Goal: Task Accomplishment & Management: Manage account settings

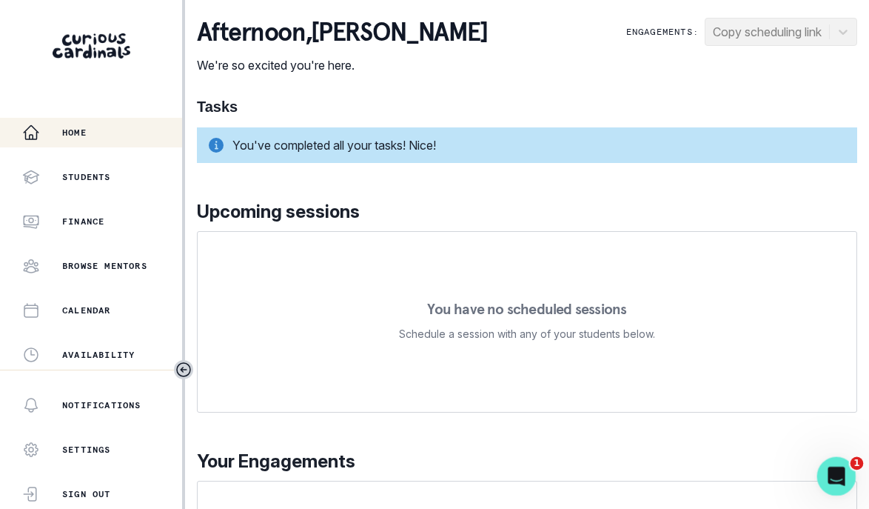
click at [839, 478] on icon "Open Intercom Messenger" at bounding box center [834, 474] width 24 height 24
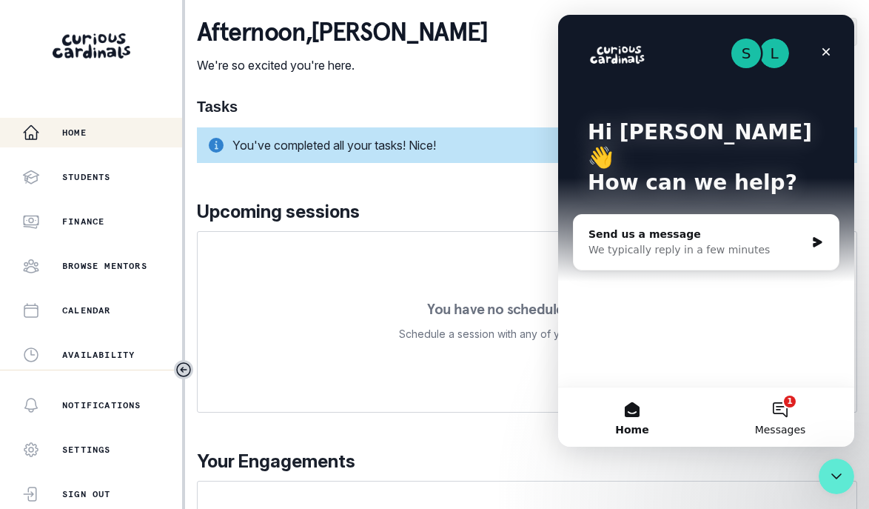
click at [776, 420] on button "1 Messages" at bounding box center [780, 416] width 148 height 59
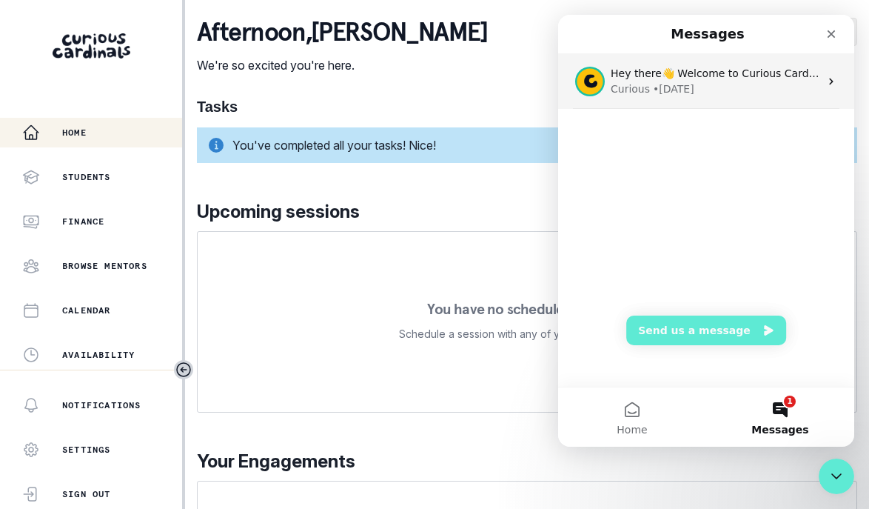
click at [814, 84] on div "Curious • [DATE]" at bounding box center [715, 89] width 209 height 16
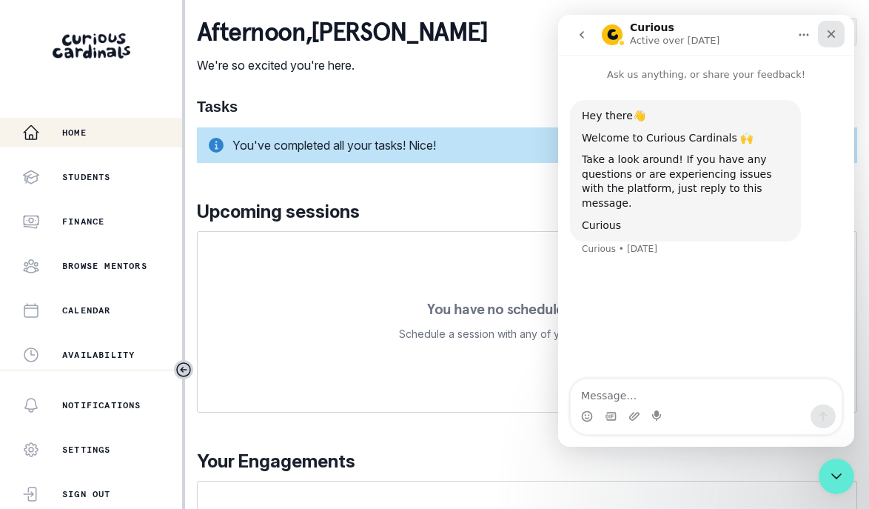
click at [837, 36] on div "Close" at bounding box center [831, 34] width 27 height 27
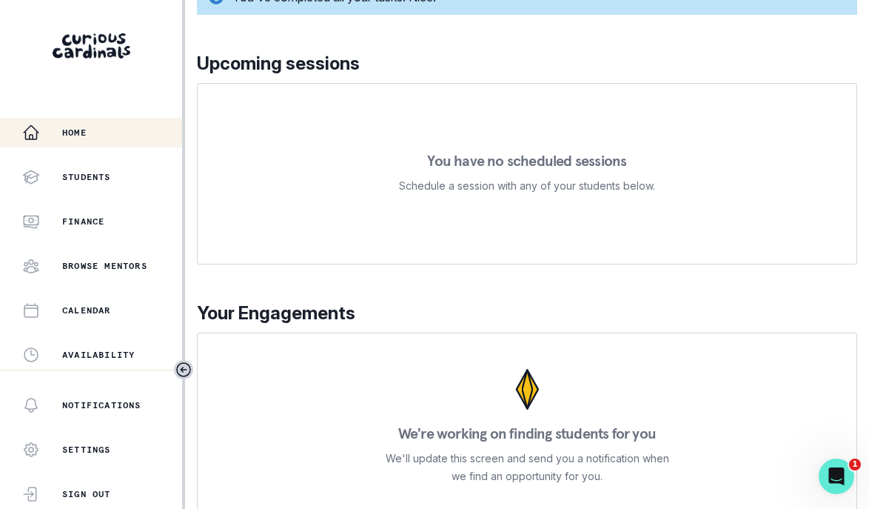
scroll to position [171, 0]
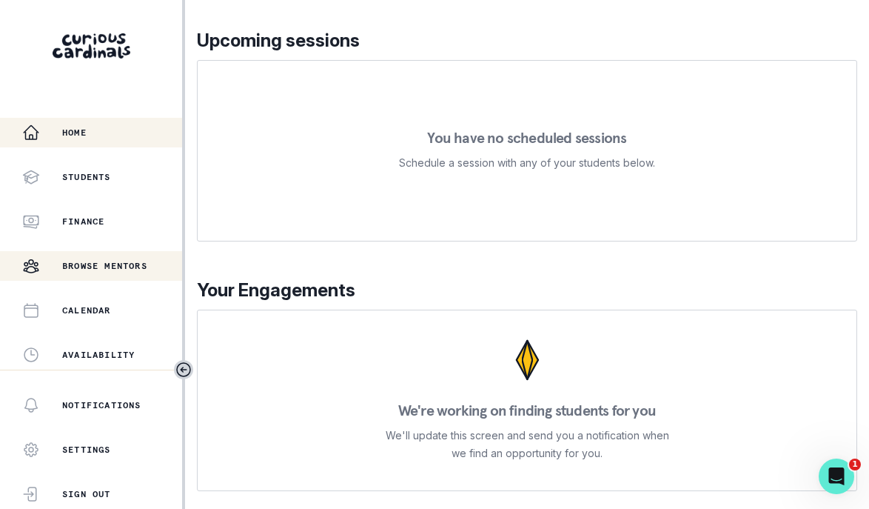
click at [104, 267] on p "Browse Mentors" at bounding box center [104, 266] width 85 height 12
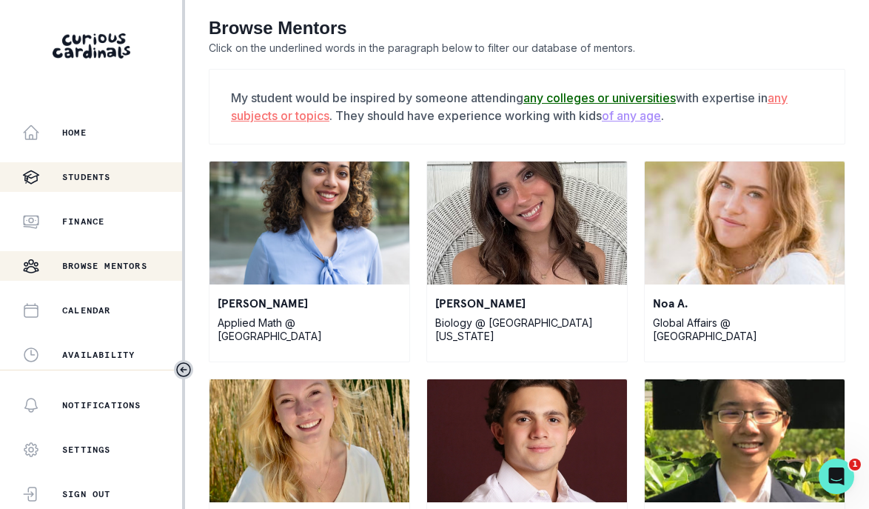
click at [70, 172] on p "Students" at bounding box center [86, 177] width 49 height 12
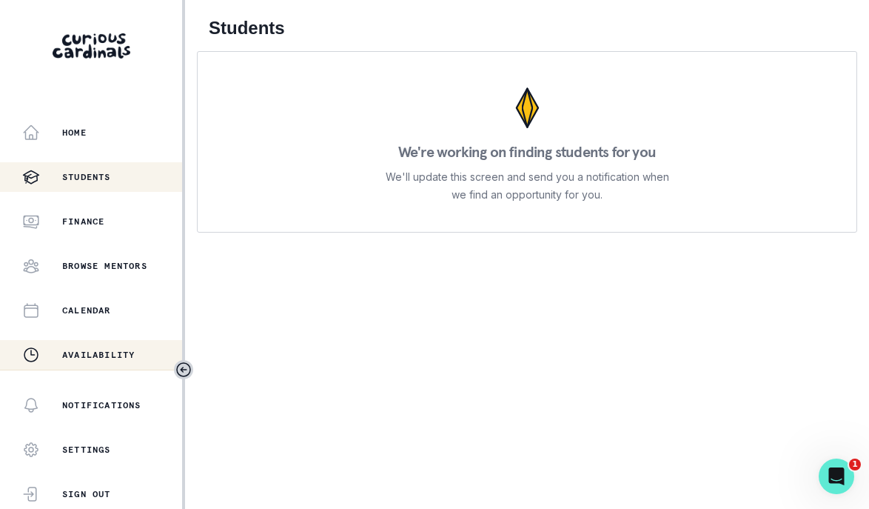
click at [87, 351] on p "Availability" at bounding box center [98, 355] width 73 height 12
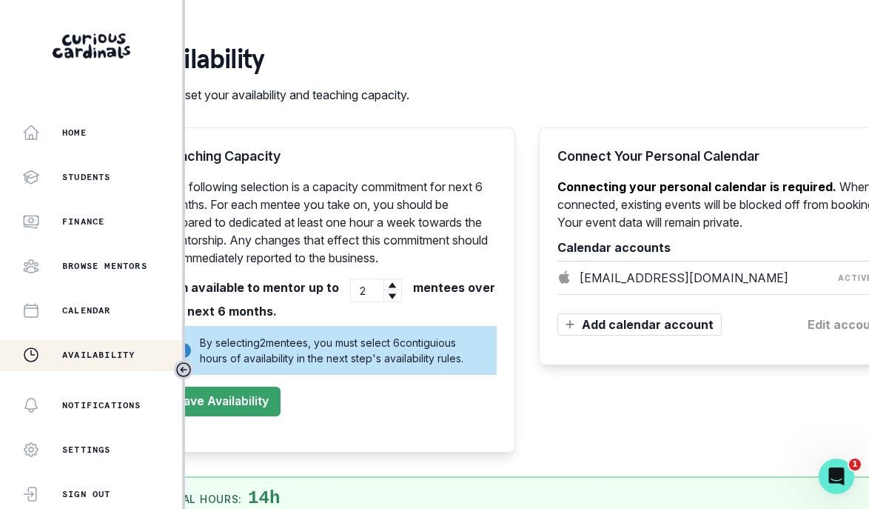
click at [81, 248] on div "Home Students Finance Browse Mentors Calendar Availability Help Center Curricul…" at bounding box center [91, 244] width 182 height 252
click at [81, 264] on p "Browse Mentors" at bounding box center [104, 266] width 85 height 12
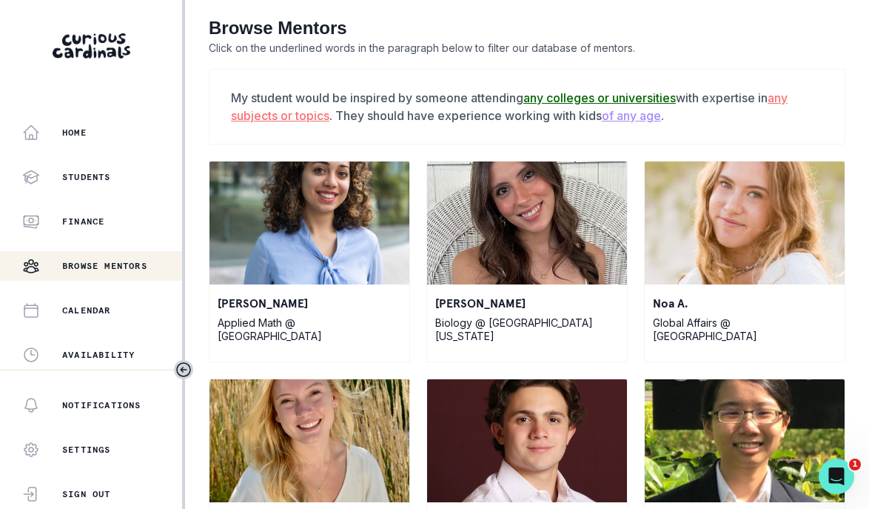
click at [106, 19] on div at bounding box center [91, 35] width 182 height 70
click at [104, 44] on img at bounding box center [92, 45] width 78 height 25
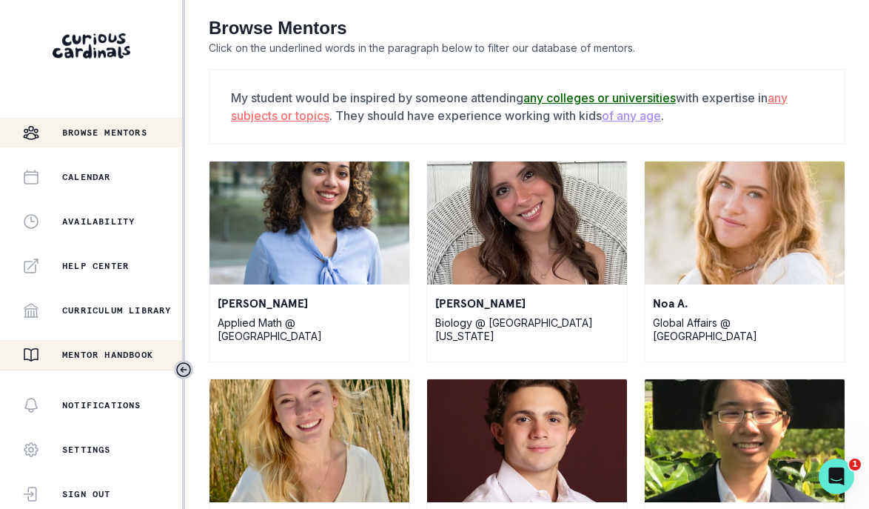
click at [111, 351] on p "Mentor Handbook" at bounding box center [107, 355] width 91 height 12
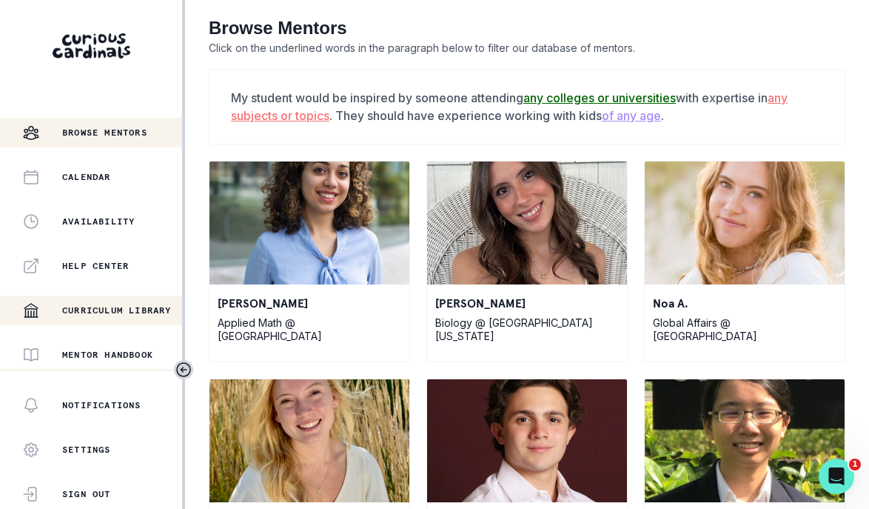
scroll to position [0, 0]
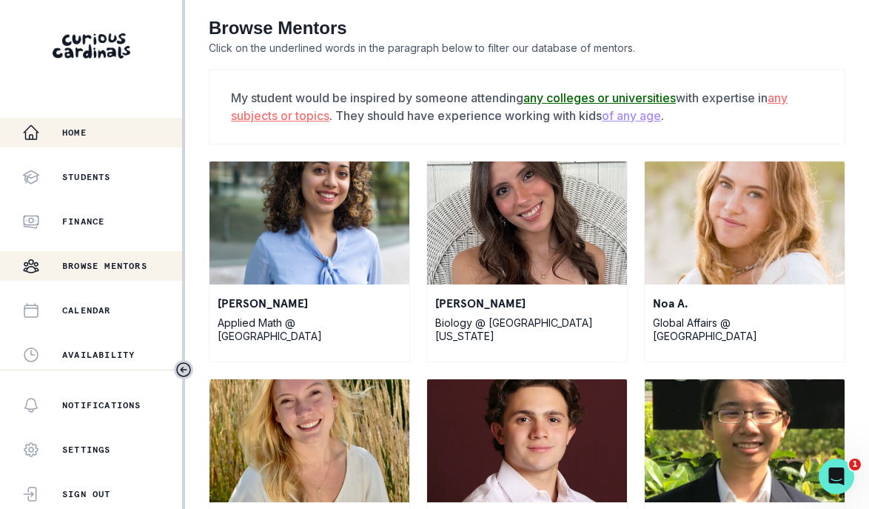
click at [110, 129] on div "Home" at bounding box center [102, 133] width 160 height 18
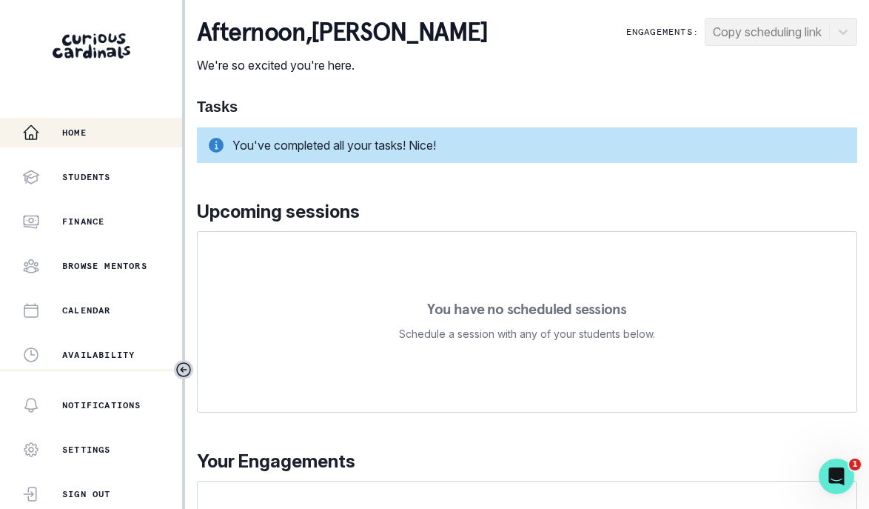
click at [708, 35] on div "Engagements: Copy scheduling link" at bounding box center [741, 32] width 231 height 28
click at [54, 446] on div "Settings" at bounding box center [66, 450] width 89 height 30
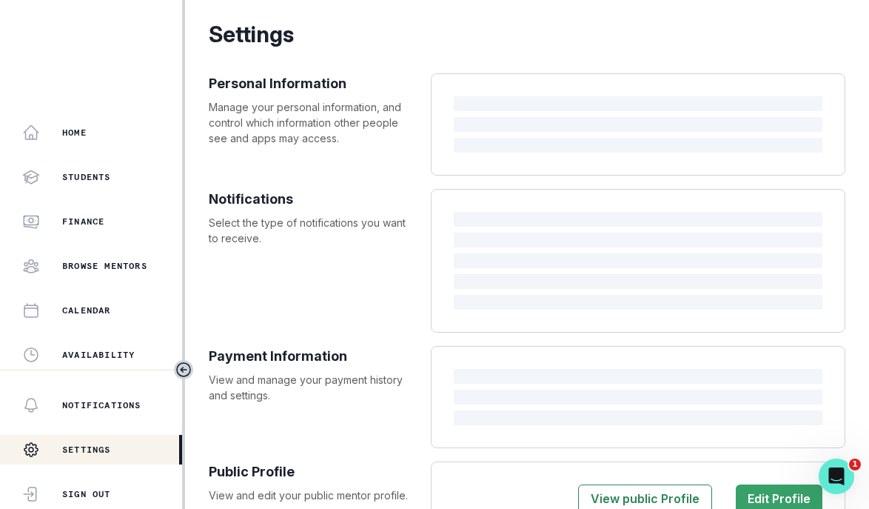
select select "America/New_York"
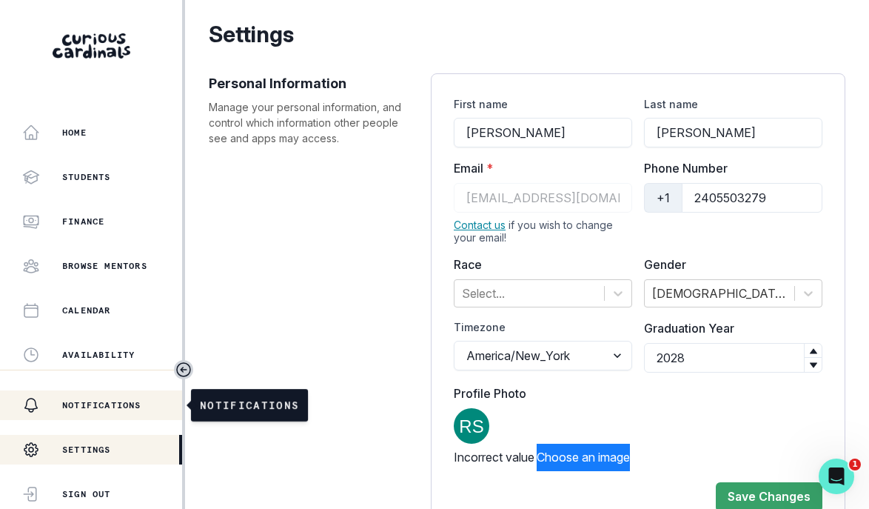
click at [71, 414] on button "Notifications" at bounding box center [91, 405] width 182 height 30
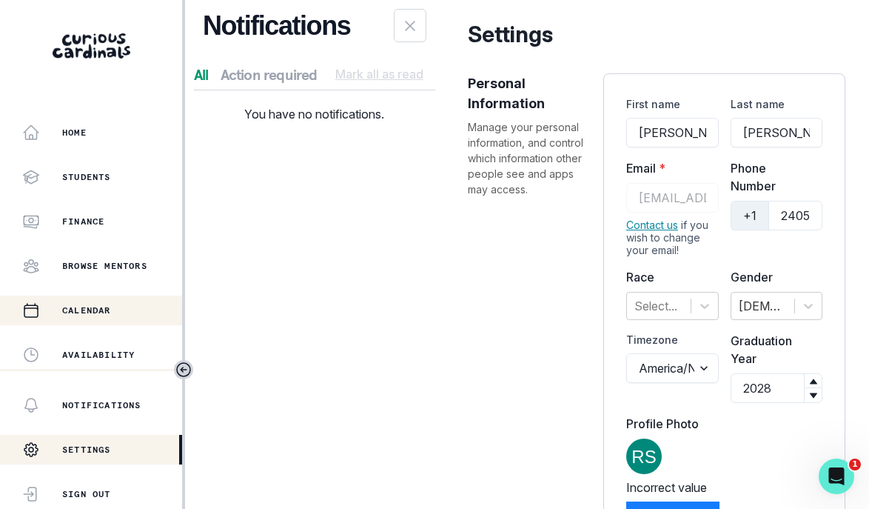
click at [80, 317] on div "Calendar" at bounding box center [102, 310] width 160 height 18
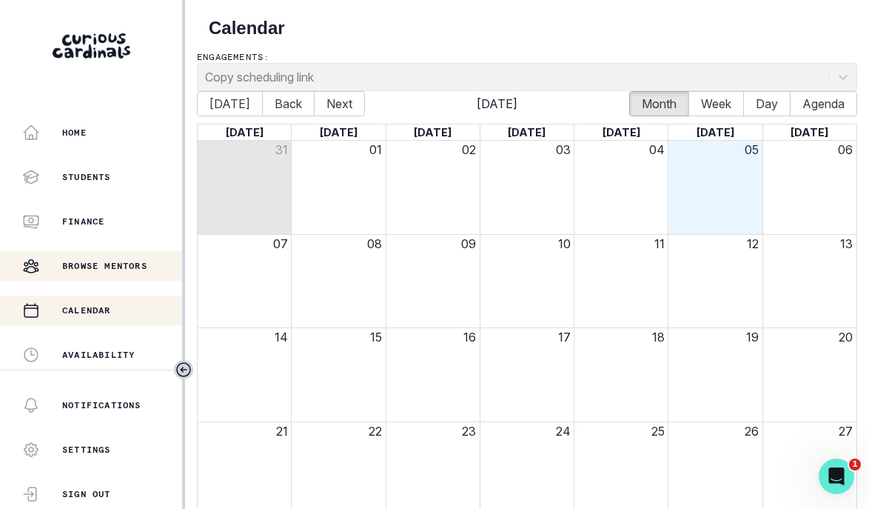
click at [88, 271] on p "Browse Mentors" at bounding box center [104, 266] width 85 height 12
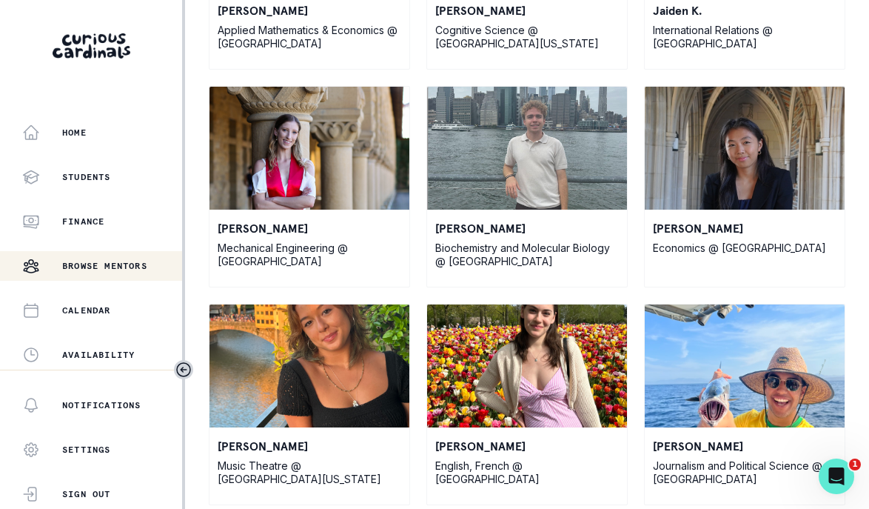
scroll to position [1485, 0]
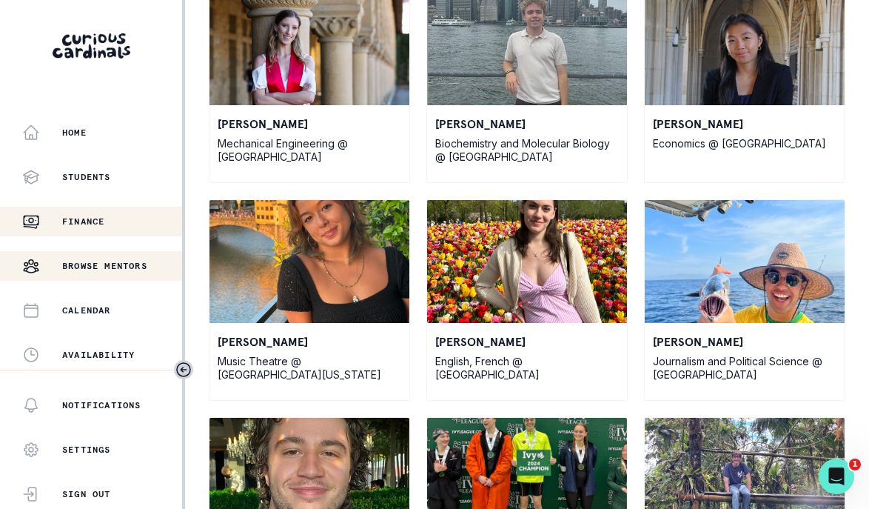
click at [96, 212] on div "Finance" at bounding box center [102, 221] width 160 height 18
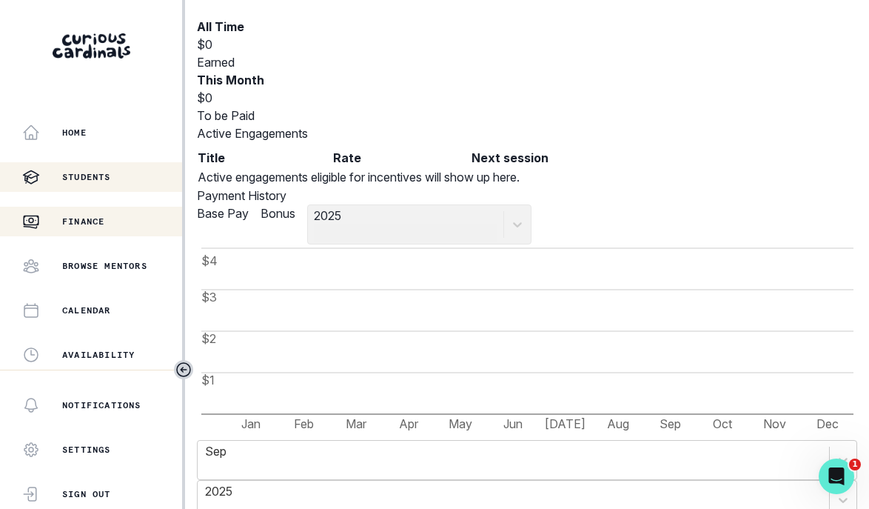
click at [100, 178] on p "Students" at bounding box center [86, 177] width 49 height 12
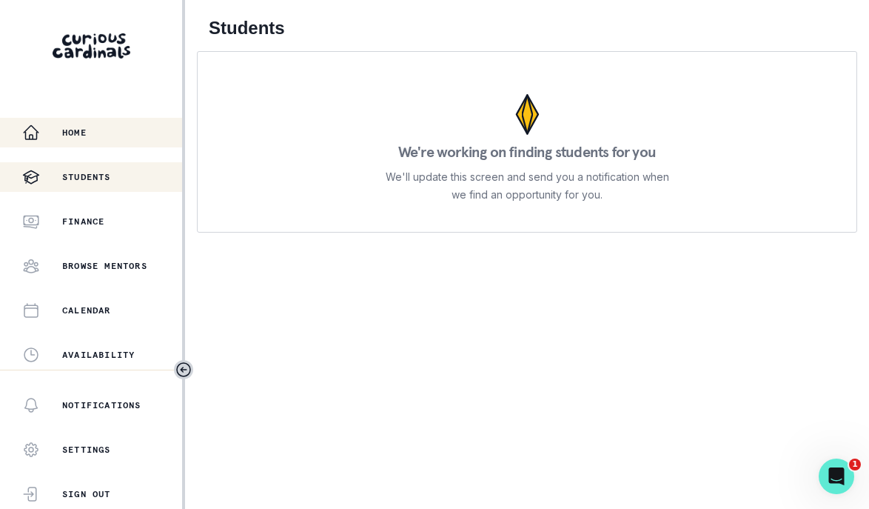
click at [115, 132] on div "Home" at bounding box center [102, 133] width 160 height 18
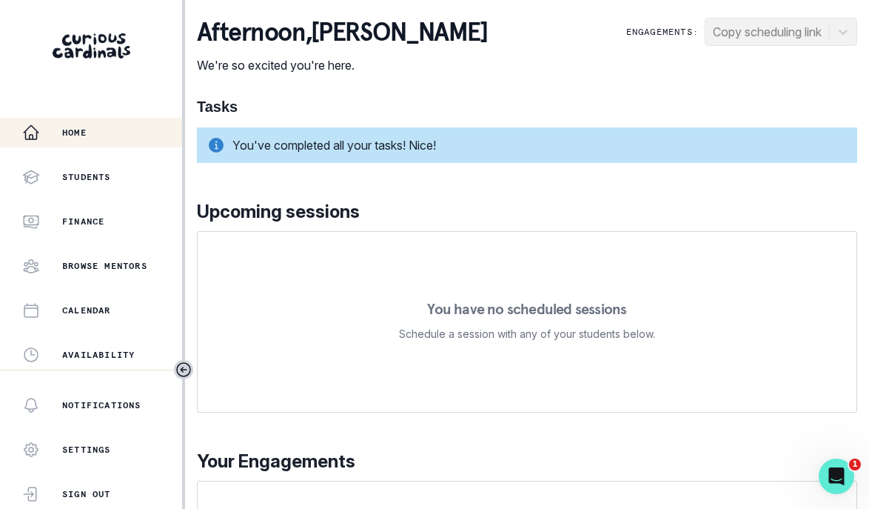
click at [338, 85] on div "afternoon , [PERSON_NAME] We're so excited you're here. Engagements: Copy sched…" at bounding box center [527, 340] width 660 height 644
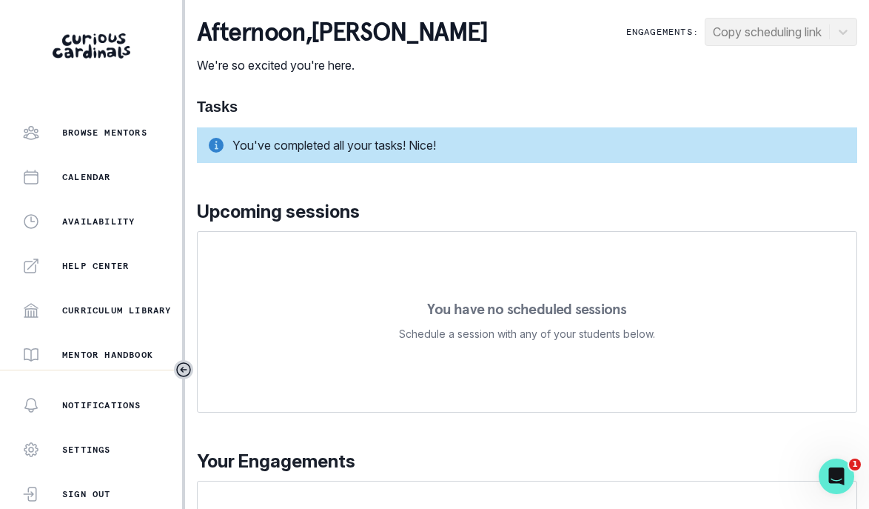
click at [752, 23] on div "Engagements: Copy scheduling link" at bounding box center [741, 32] width 231 height 28
click at [276, 98] on h1 "Tasks" at bounding box center [527, 107] width 660 height 18
click at [321, 141] on div "You've completed all your tasks! Nice!" at bounding box center [527, 145] width 660 height 36
click at [69, 345] on button "Mentor Handbook" at bounding box center [91, 355] width 182 height 30
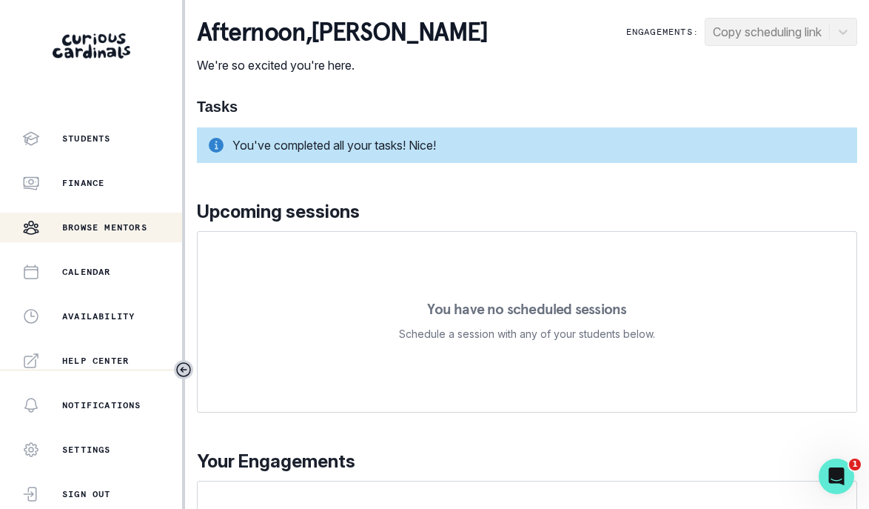
scroll to position [0, 0]
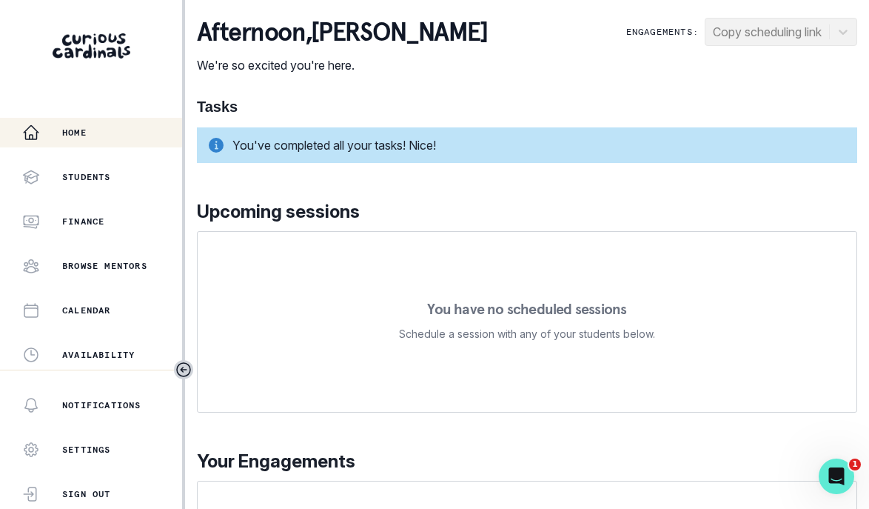
click at [113, 134] on div "Home" at bounding box center [102, 133] width 160 height 18
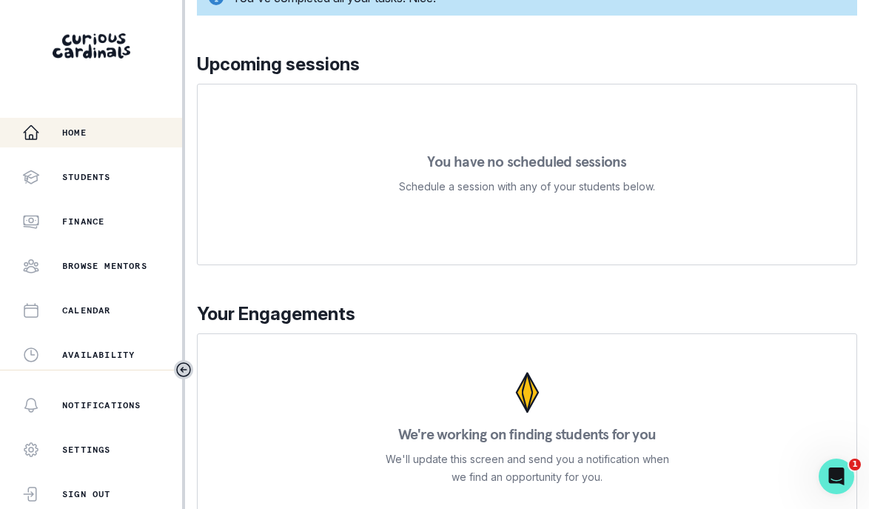
scroll to position [171, 0]
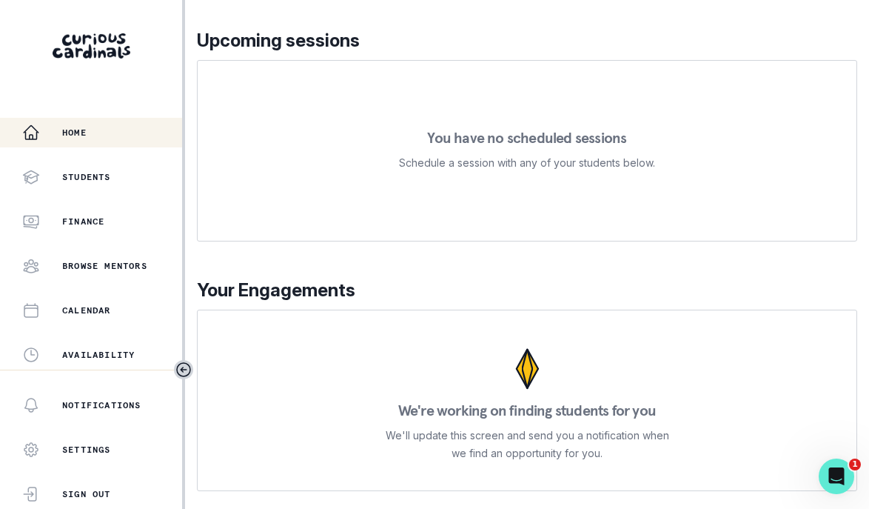
click at [571, 460] on p "We'll update this screen and send you a notification when we find an opportunit…" at bounding box center [527, 444] width 284 height 36
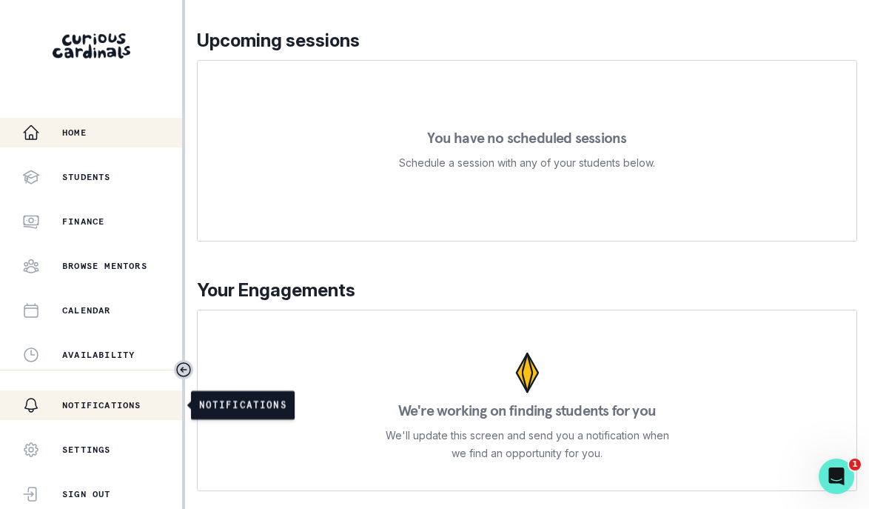
click at [106, 406] on p "Notifications" at bounding box center [101, 405] width 79 height 12
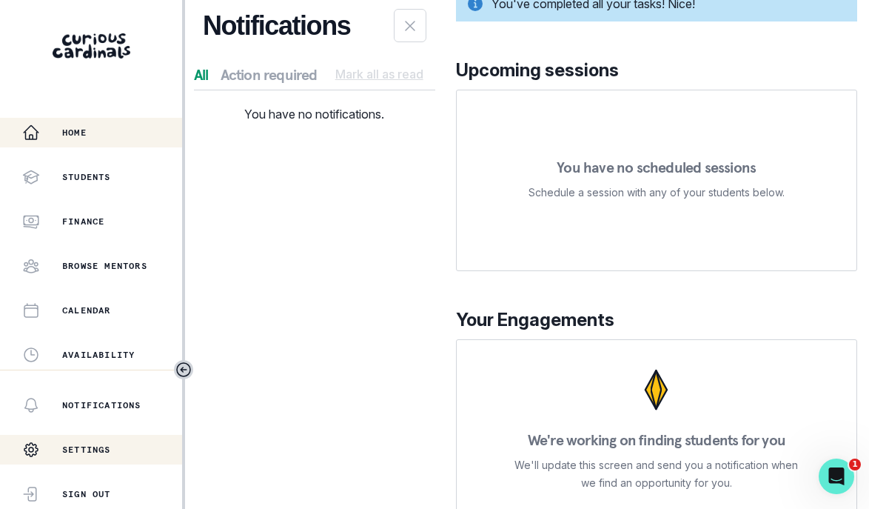
click at [105, 444] on p "Settings" at bounding box center [86, 449] width 49 height 12
select select "America/New_York"
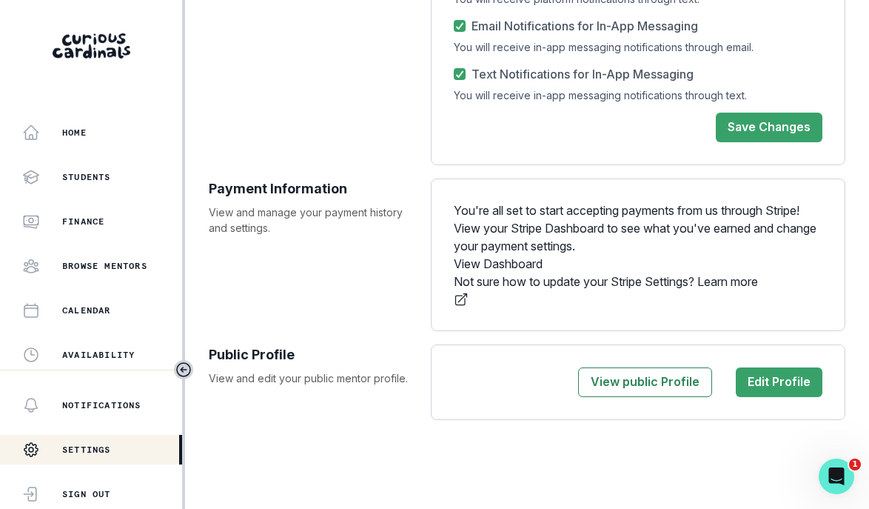
scroll to position [710, 0]
click at [677, 376] on button "View public Profile" at bounding box center [645, 382] width 134 height 30
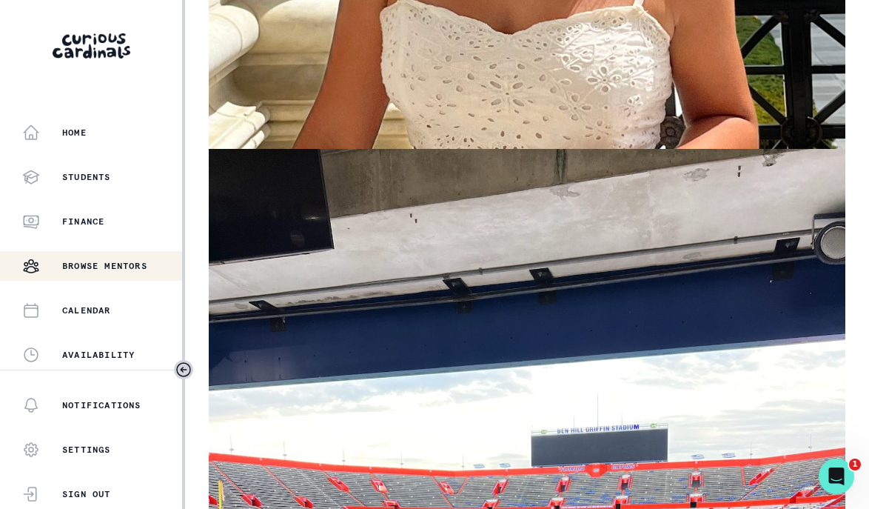
scroll to position [549, 0]
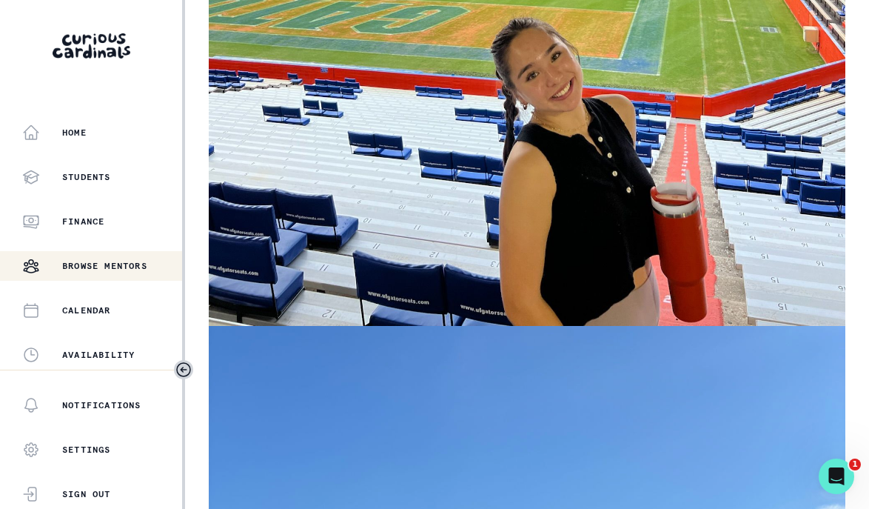
scroll to position [1224, 0]
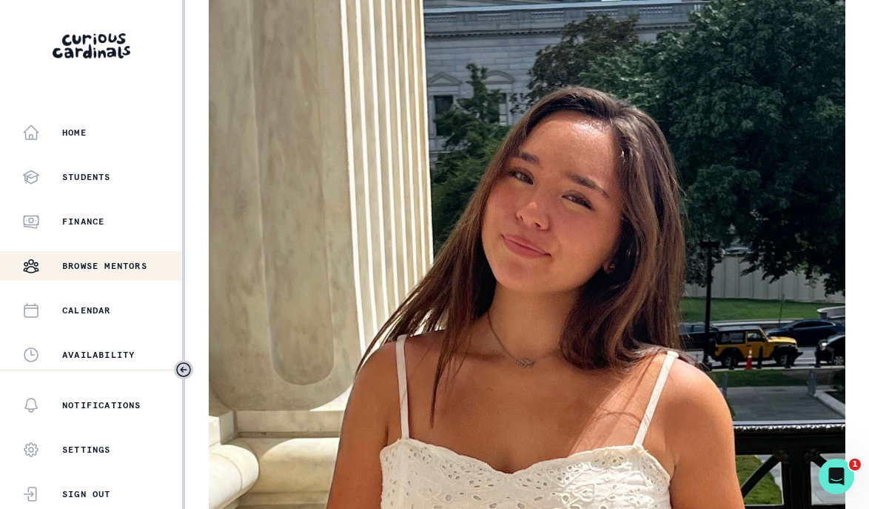
scroll to position [0, 0]
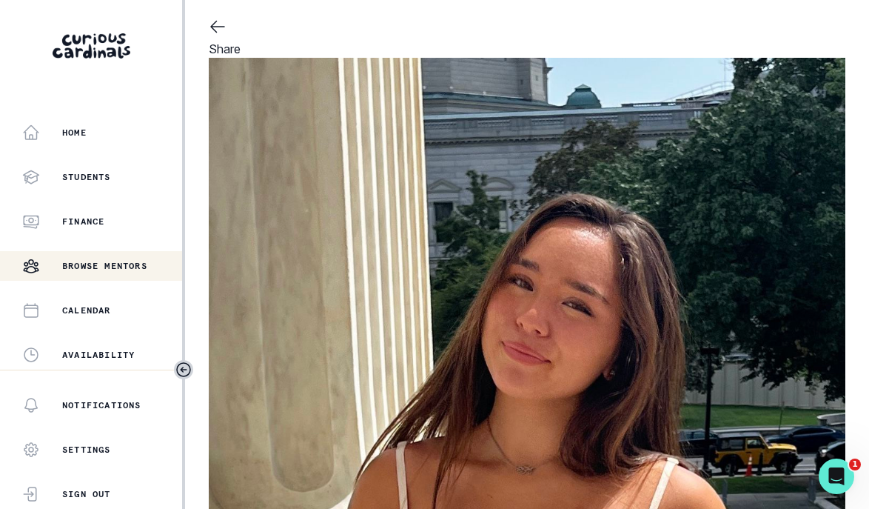
click at [241, 47] on button "Share" at bounding box center [225, 49] width 32 height 18
